Goal: Ask a question

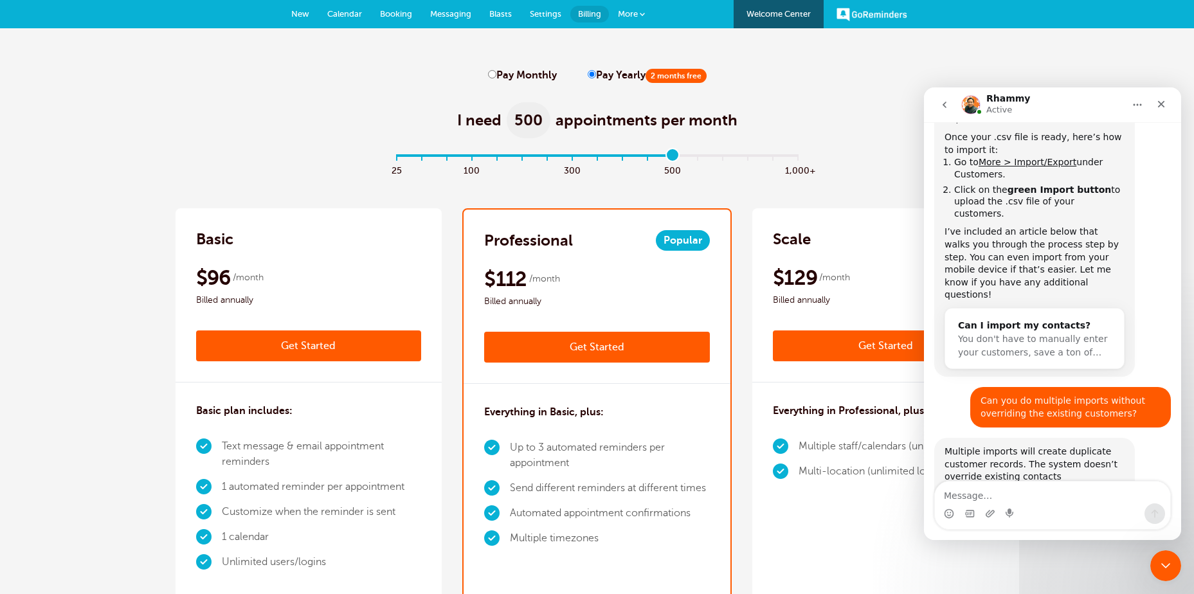
scroll to position [1314, 0]
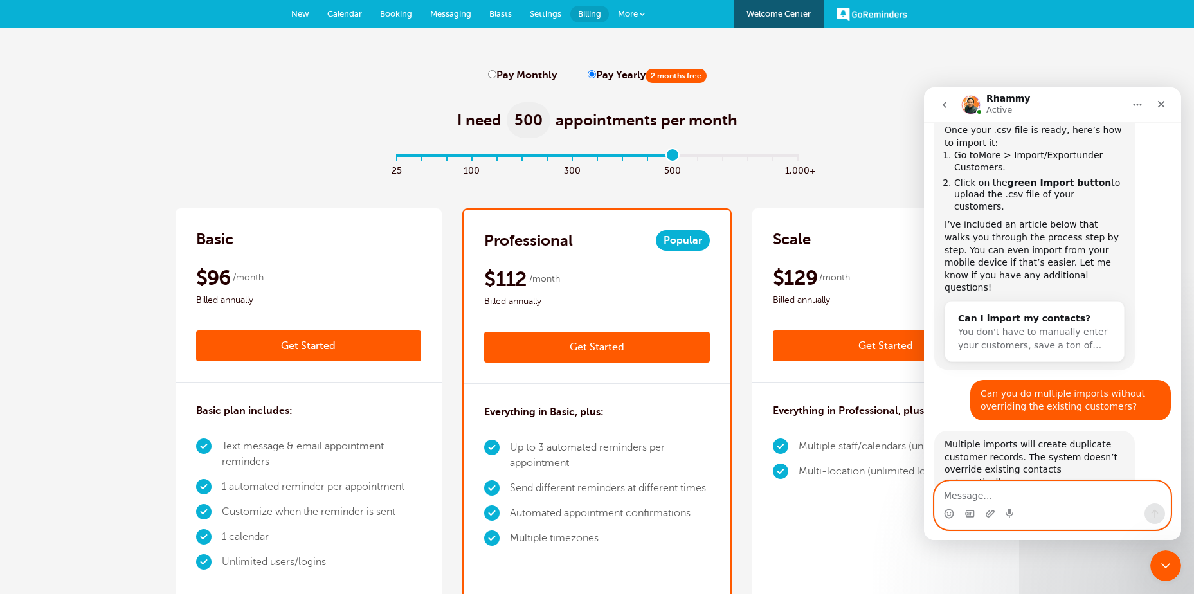
click at [948, 496] on textarea "Message…" at bounding box center [1052, 493] width 235 height 22
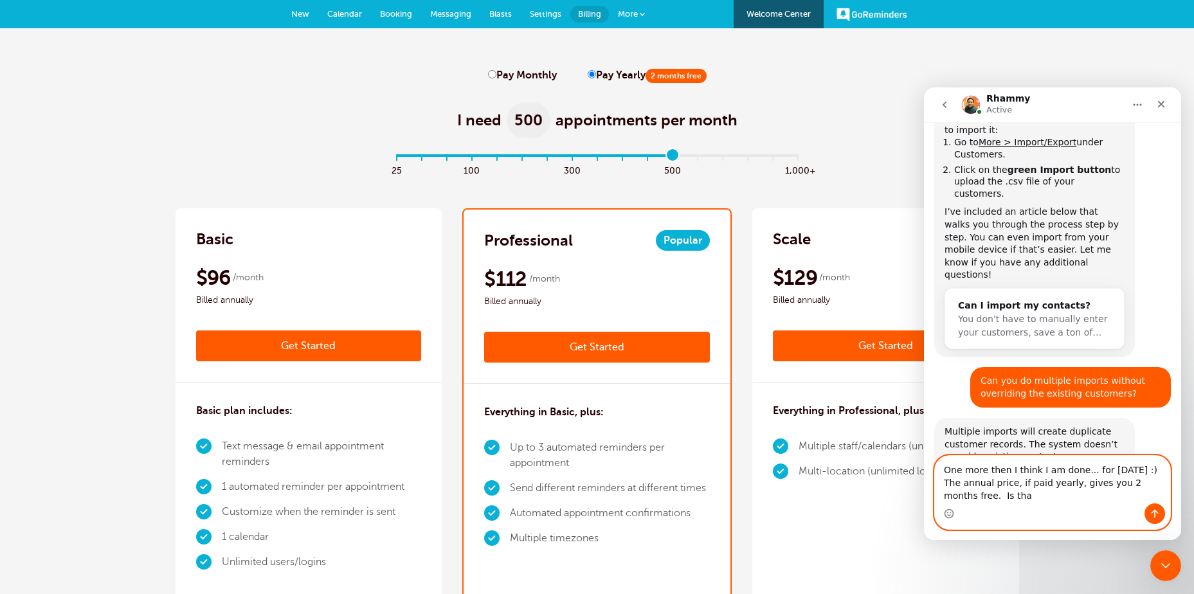
scroll to position [1340, 0]
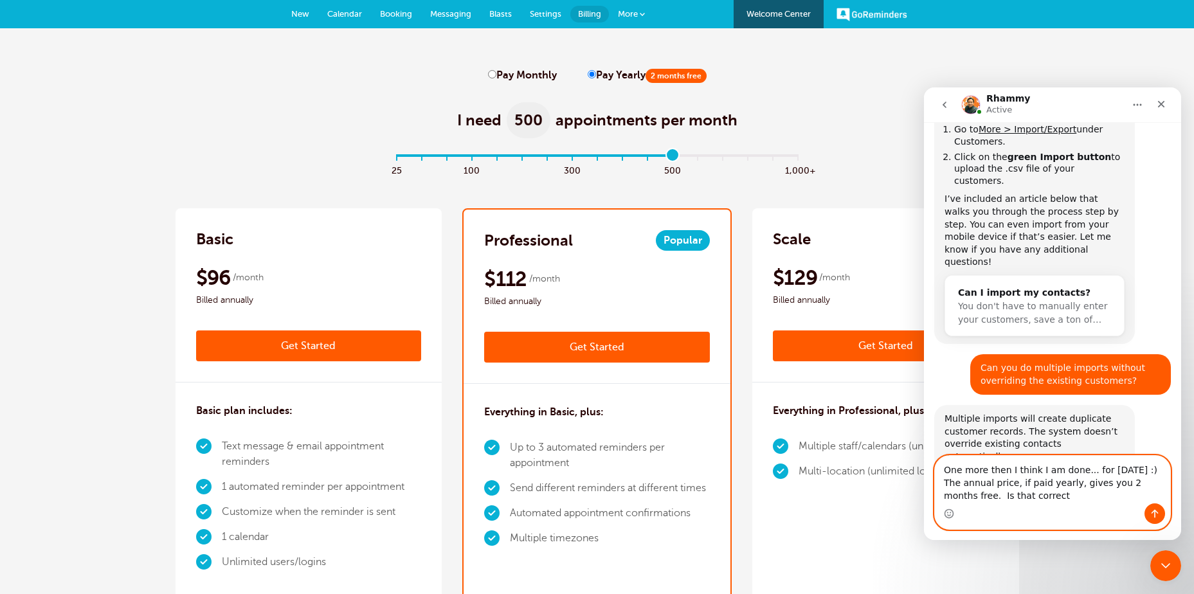
type textarea "One more then I think I am done... for [DATE] :) The annual price, if paid year…"
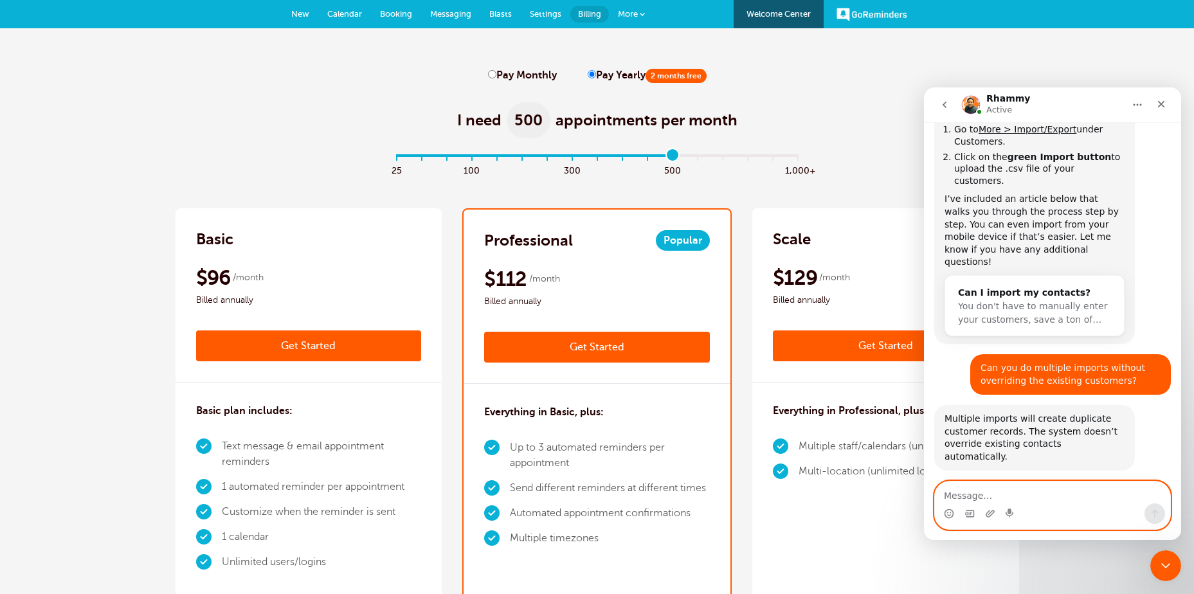
scroll to position [1378, 0]
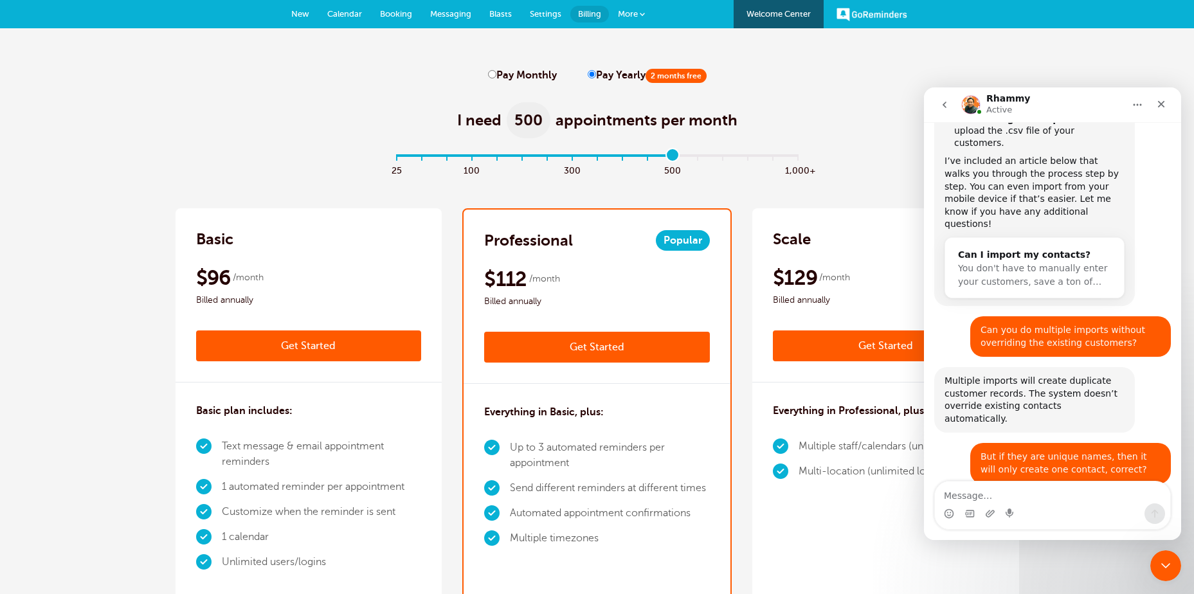
click at [495, 73] on input "Pay Monthly" at bounding box center [492, 74] width 8 height 8
radio input "true"
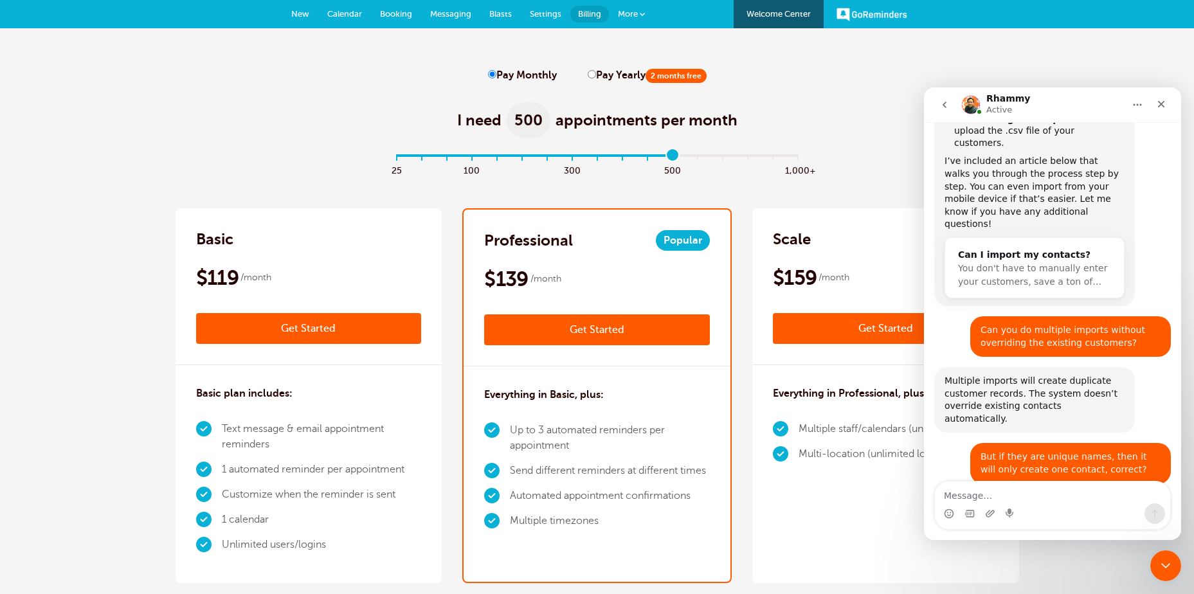
click at [604, 71] on label "Pay Yearly 2 months free" at bounding box center [647, 75] width 119 height 12
click at [596, 71] on input "Pay Yearly 2 months free" at bounding box center [592, 74] width 8 height 8
radio input "true"
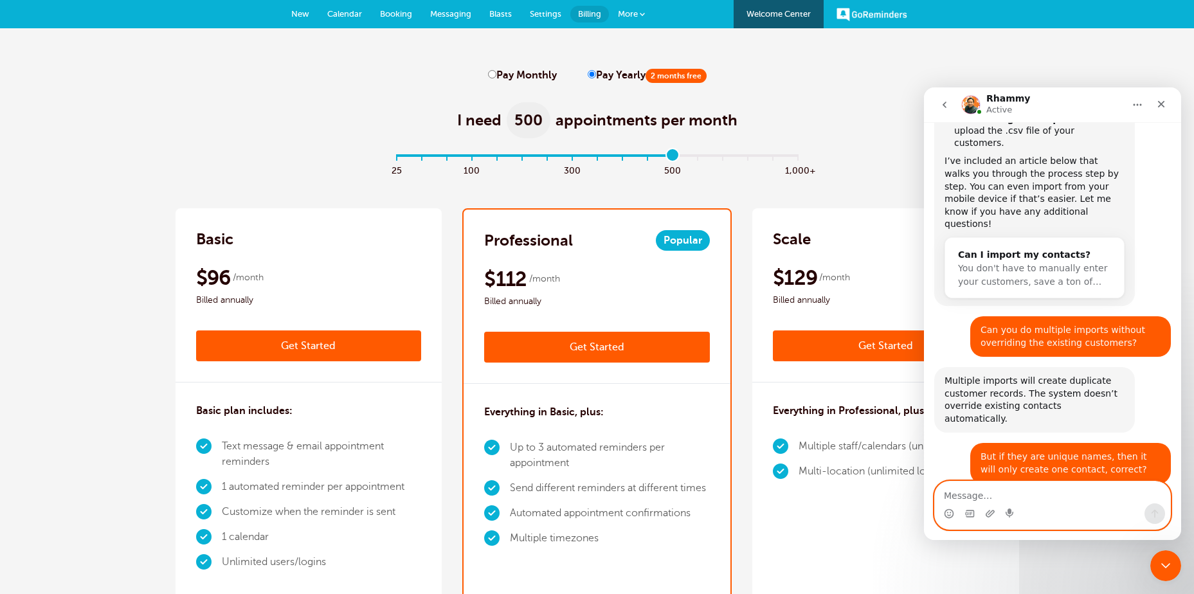
drag, startPoint x: 948, startPoint y: 494, endPoint x: 988, endPoint y: 483, distance: 41.3
click at [948, 494] on textarea "Message…" at bounding box center [1052, 493] width 235 height 22
type textarea "N"
type textarea "And there is no tax?"
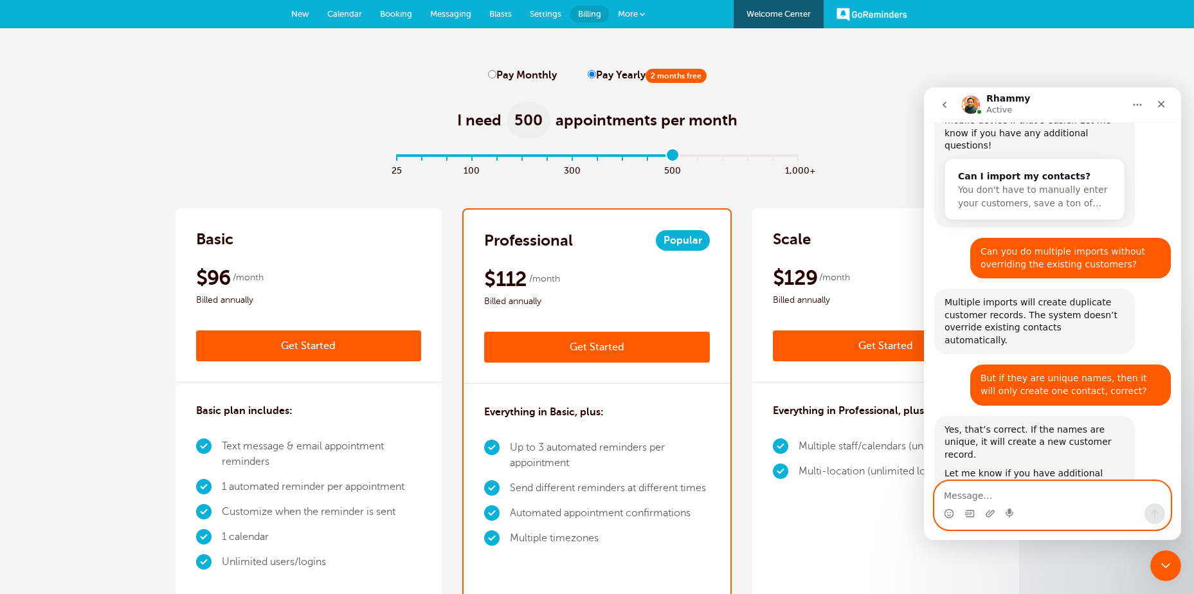
scroll to position [1515, 0]
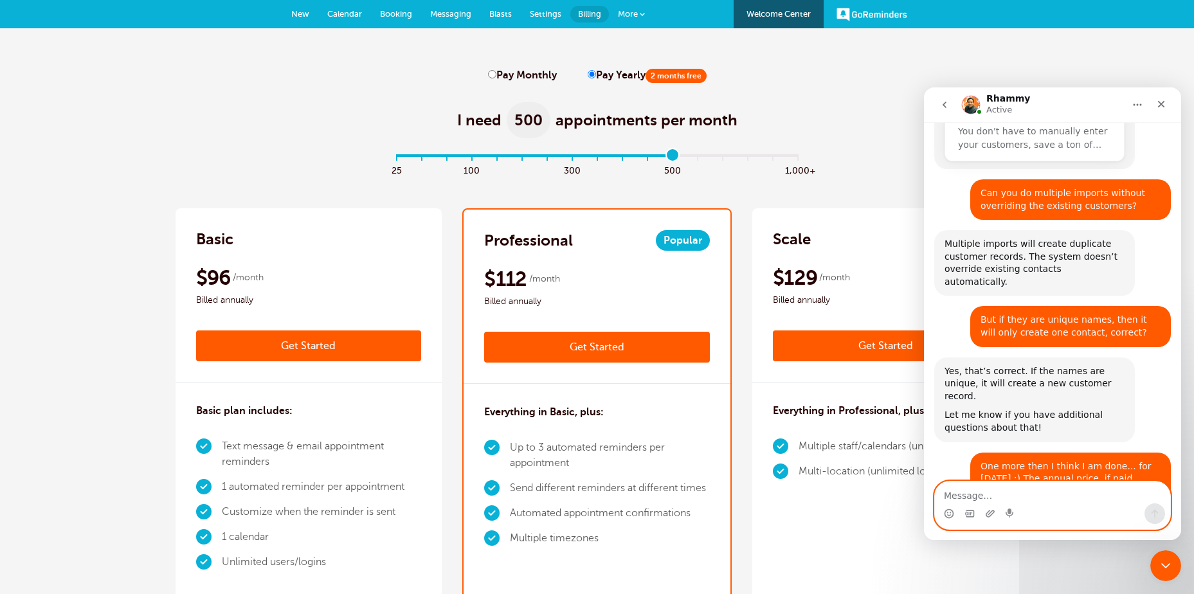
click at [954, 489] on textarea "Message…" at bounding box center [1052, 493] width 235 height 22
type textarea "Thank you!!"
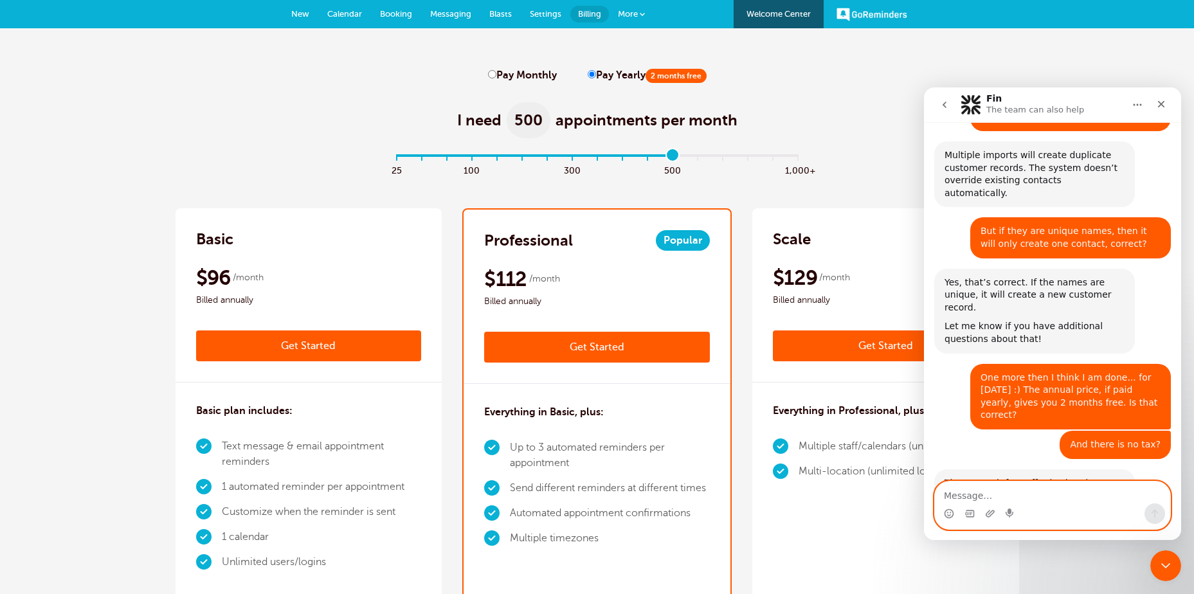
scroll to position [1719, 0]
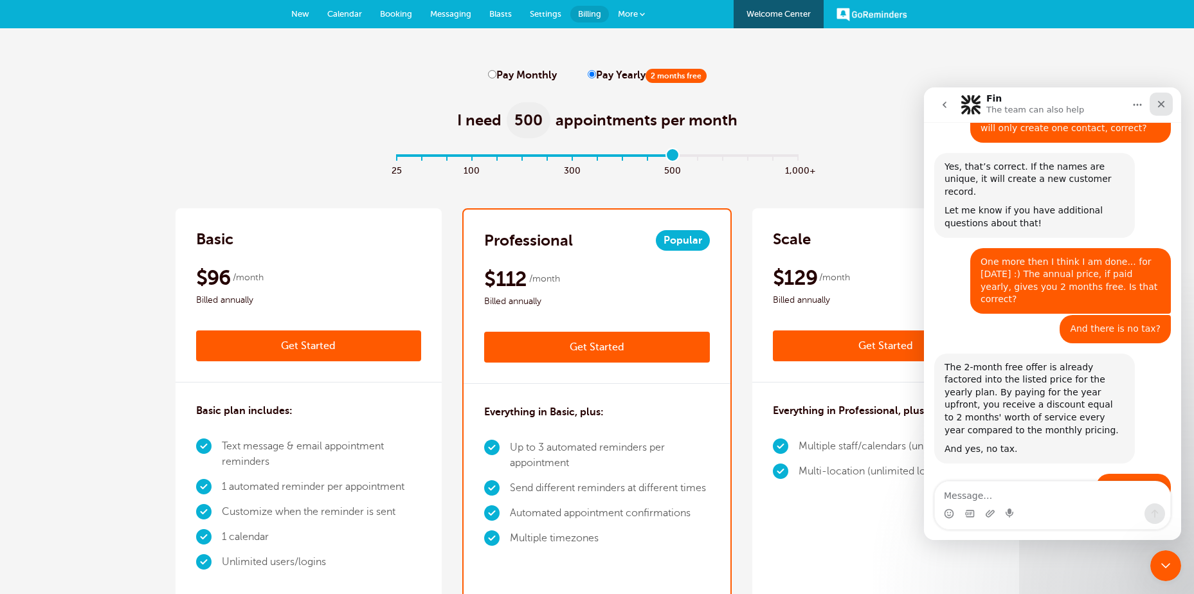
click at [1161, 102] on icon "Close" at bounding box center [1161, 104] width 10 height 10
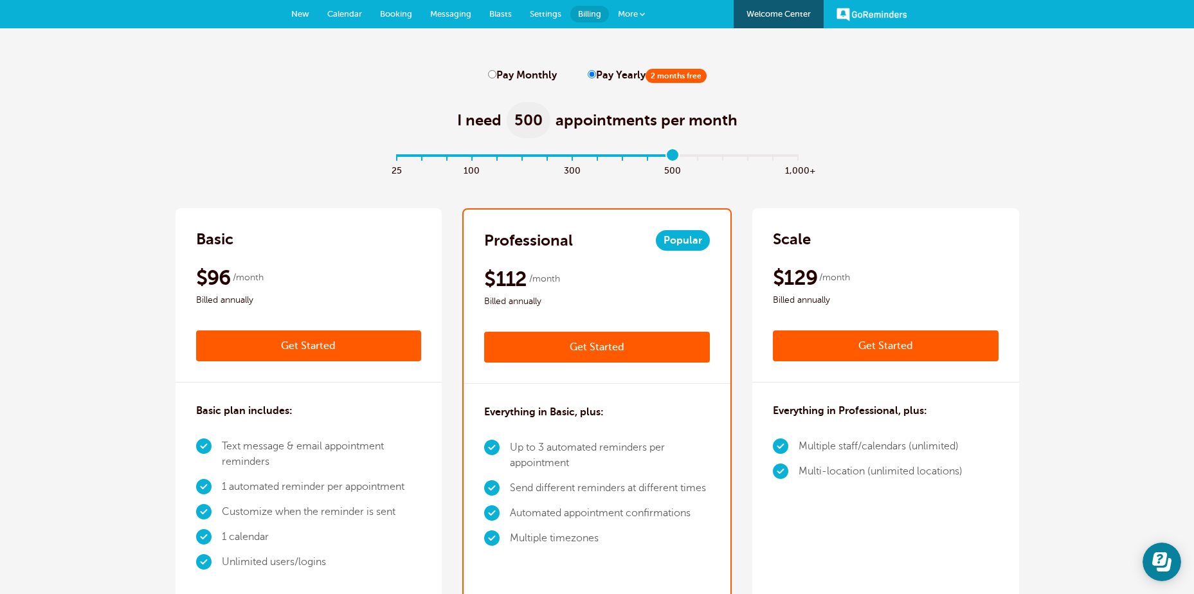
click at [872, 16] on link "GoReminders" at bounding box center [872, 14] width 71 height 28
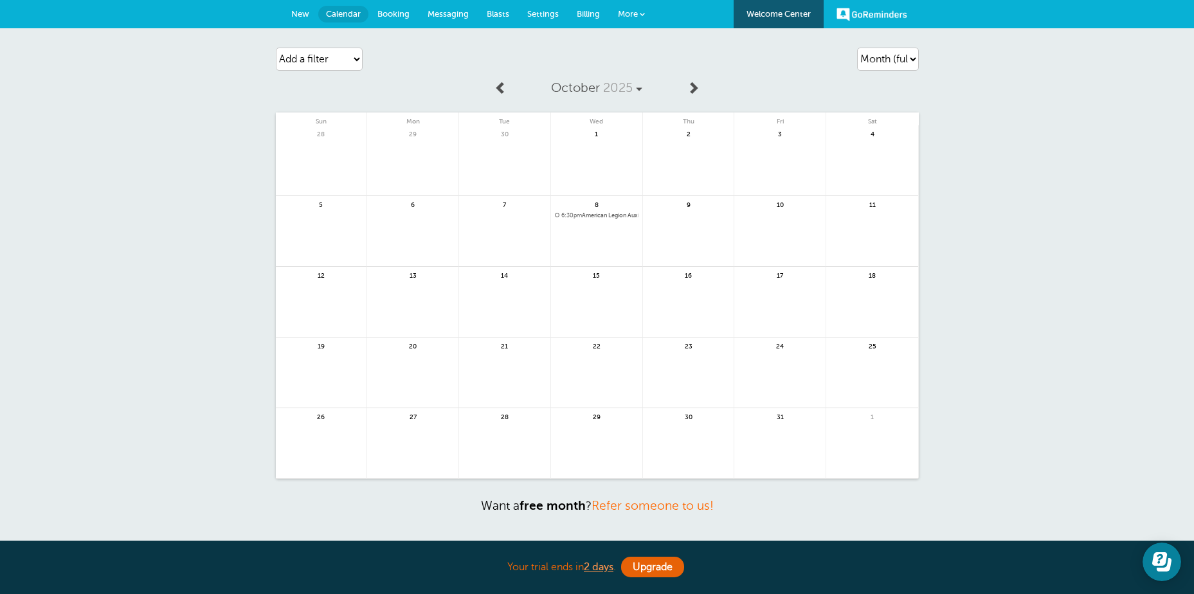
click at [294, 11] on span "New" at bounding box center [300, 14] width 18 height 10
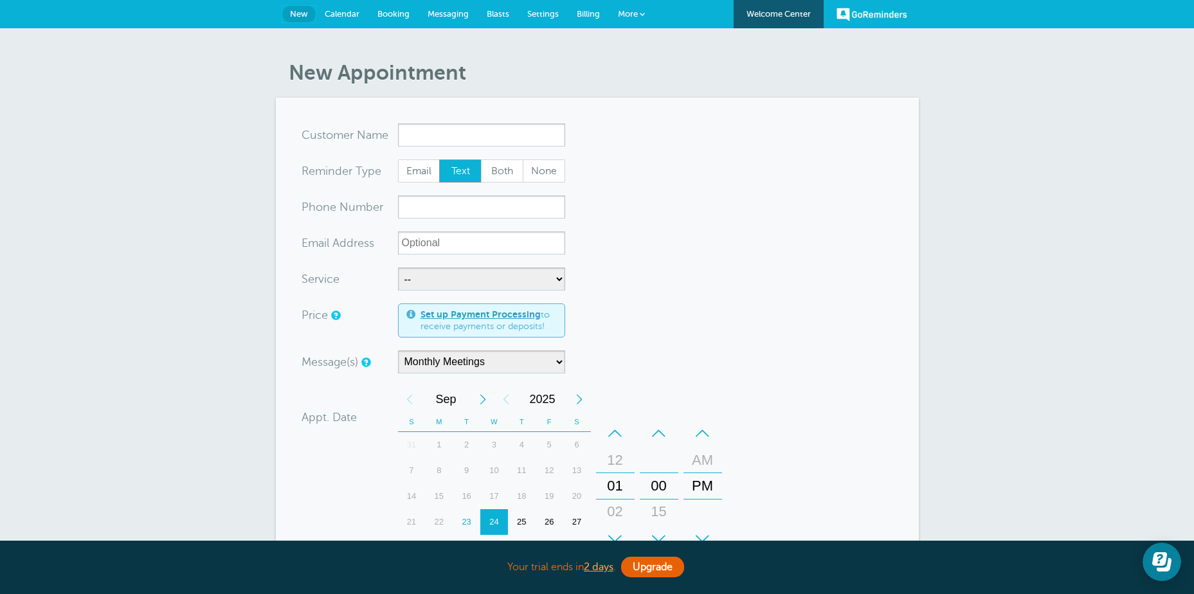
click at [294, 11] on span "New" at bounding box center [299, 14] width 18 height 10
click at [618, 9] on span "More" at bounding box center [628, 14] width 20 height 10
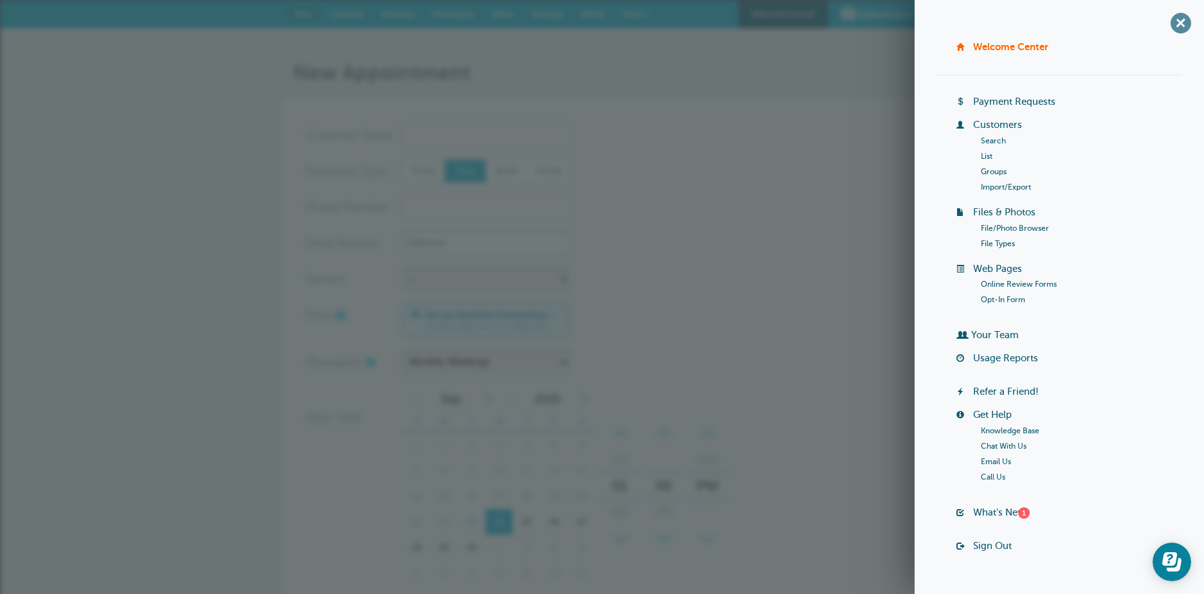
click at [1173, 22] on span "+" at bounding box center [1180, 22] width 29 height 29
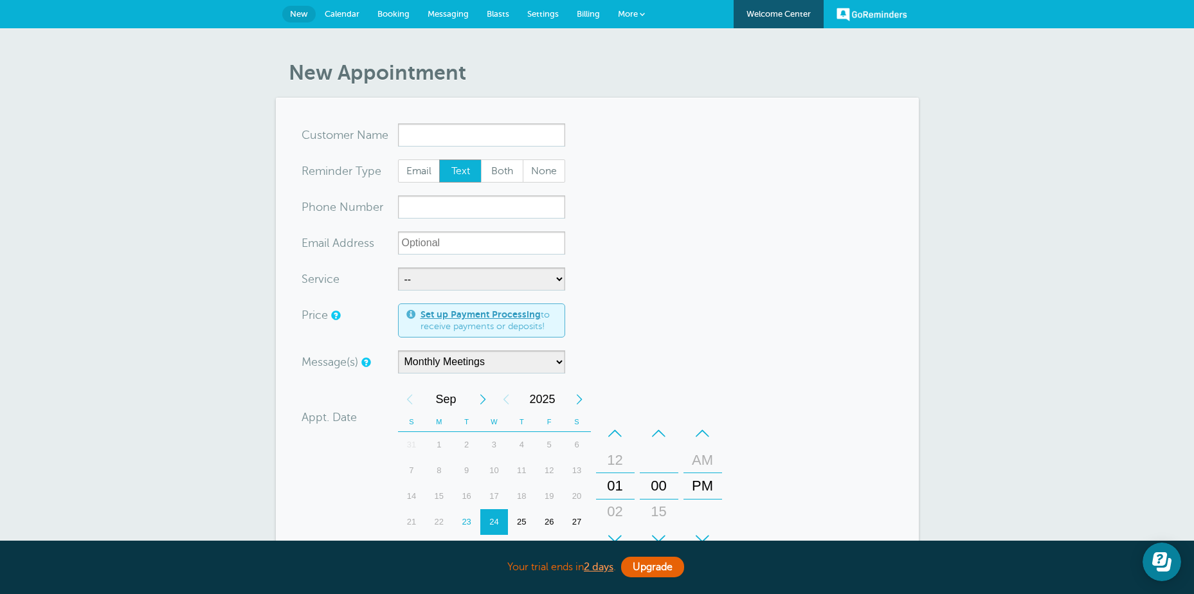
click at [628, 12] on span "More" at bounding box center [628, 14] width 20 height 10
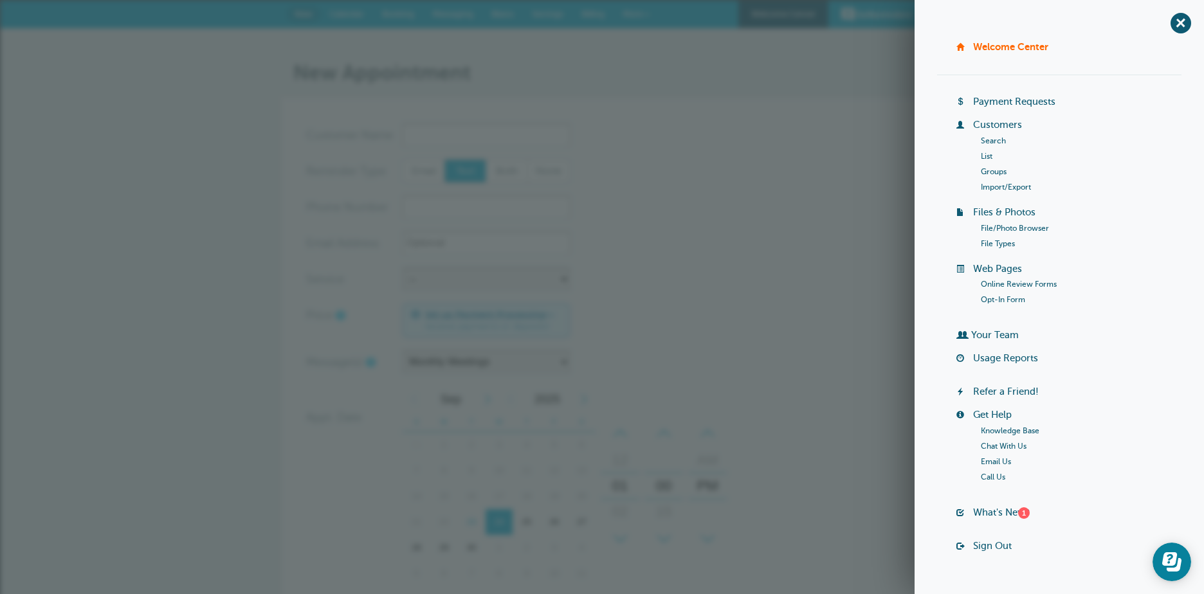
click at [982, 547] on link "Sign Out" at bounding box center [992, 546] width 39 height 10
